Goal: Communication & Community: Answer question/provide support

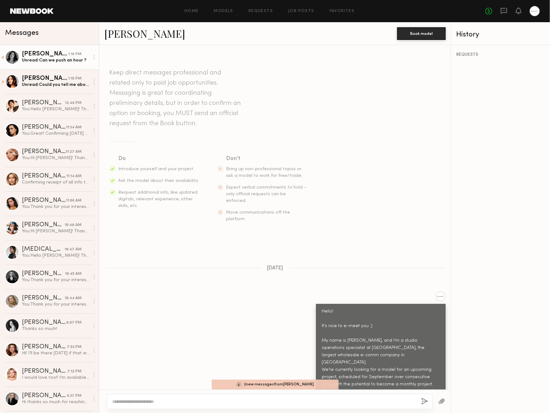
scroll to position [415, 0]
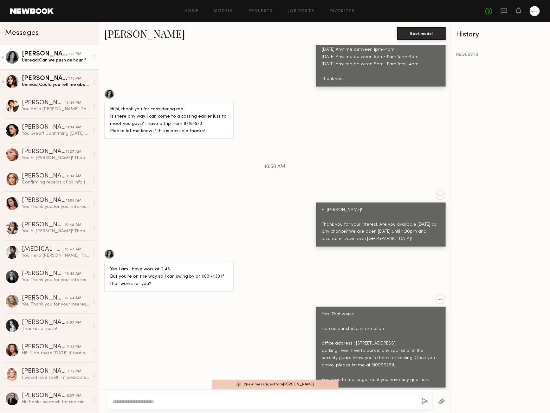
click at [55, 55] on div "[PERSON_NAME]" at bounding box center [45, 54] width 46 height 6
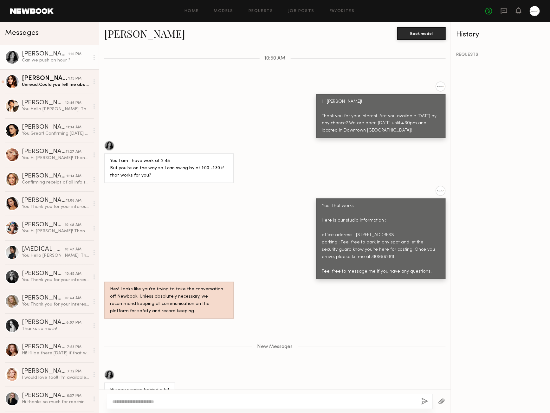
click at [158, 399] on textarea at bounding box center [264, 401] width 304 height 6
type textarea "**********"
click at [428, 398] on button "button" at bounding box center [425, 402] width 7 height 8
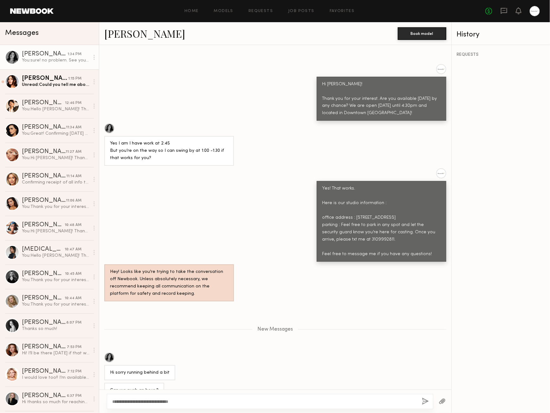
click at [344, 313] on div "New Messages" at bounding box center [275, 328] width 352 height 48
click at [349, 304] on div "New Messages" at bounding box center [275, 328] width 352 height 48
click at [373, 304] on div "New Messages" at bounding box center [275, 328] width 352 height 48
click at [65, 88] on link "[PERSON_NAME] 1:15 PM Unread: Could you tell me about the rate for the project?" at bounding box center [49, 81] width 99 height 24
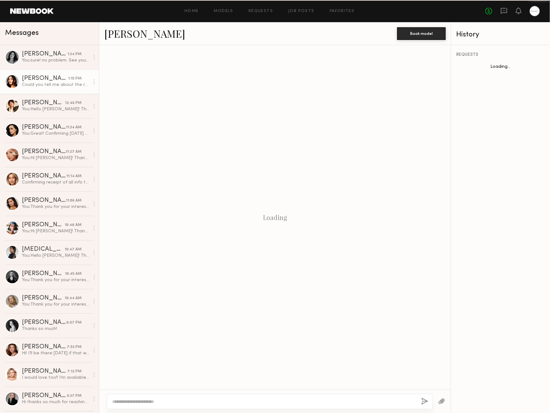
scroll to position [259, 0]
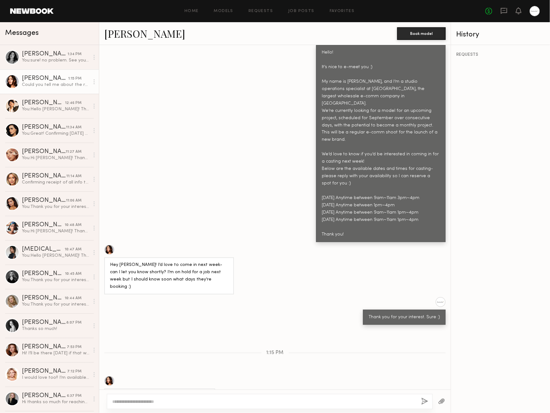
click at [305, 302] on div "Keep direct messages professional and related only to paid job opportunities. M…" at bounding box center [274, 217] width 351 height 344
click at [301, 313] on div "Keep direct messages professional and related only to paid job opportunities. M…" at bounding box center [274, 217] width 351 height 344
click at [304, 322] on div "Keep direct messages professional and related only to paid job opportunities. M…" at bounding box center [274, 217] width 351 height 344
click at [315, 376] on div "Ok I think [DATE] is best! Probably around 1:00?" at bounding box center [274, 390] width 351 height 28
click at [305, 376] on div "Ok I think [DATE] is best! Probably around 1:00?" at bounding box center [274, 390] width 351 height 28
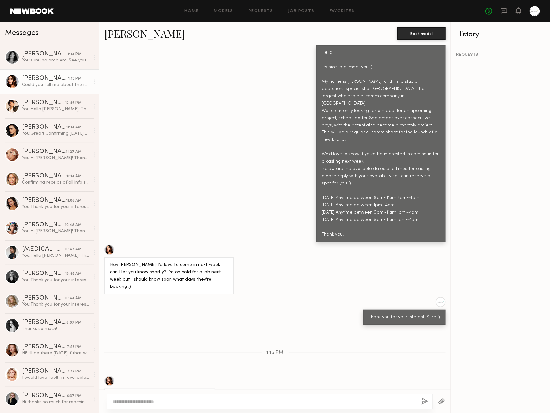
click at [305, 376] on div "Ok I think [DATE] is best! Probably around 1:00?" at bounding box center [274, 390] width 351 height 28
click at [278, 350] on span "1:15 PM" at bounding box center [275, 352] width 17 height 5
